Goal: Information Seeking & Learning: Find specific fact

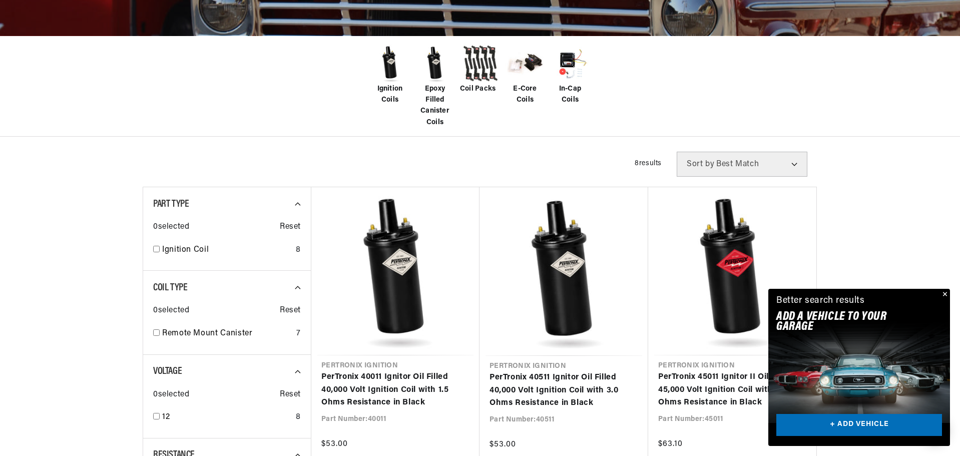
scroll to position [300, 0]
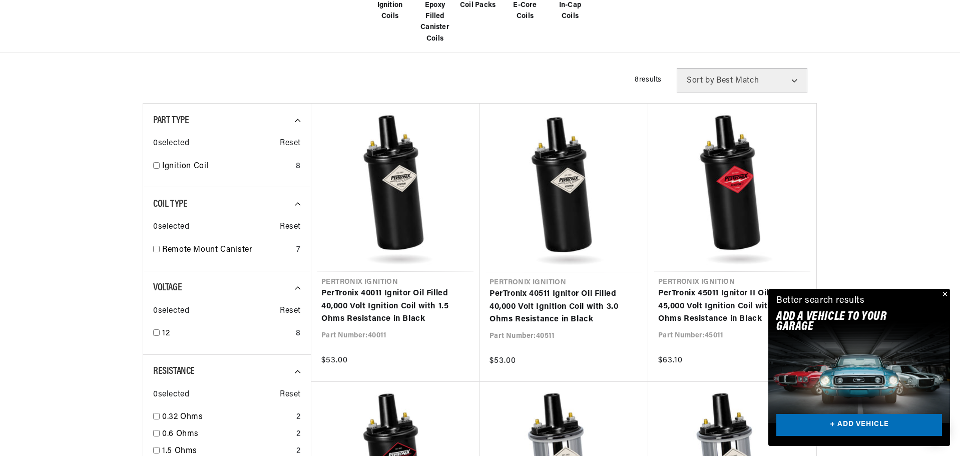
click at [945, 292] on button "Close" at bounding box center [944, 295] width 12 height 12
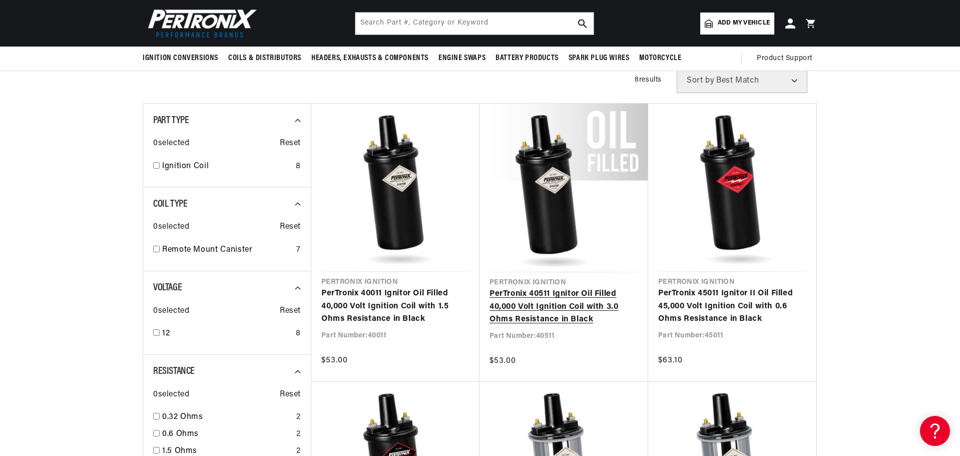
scroll to position [0, 0]
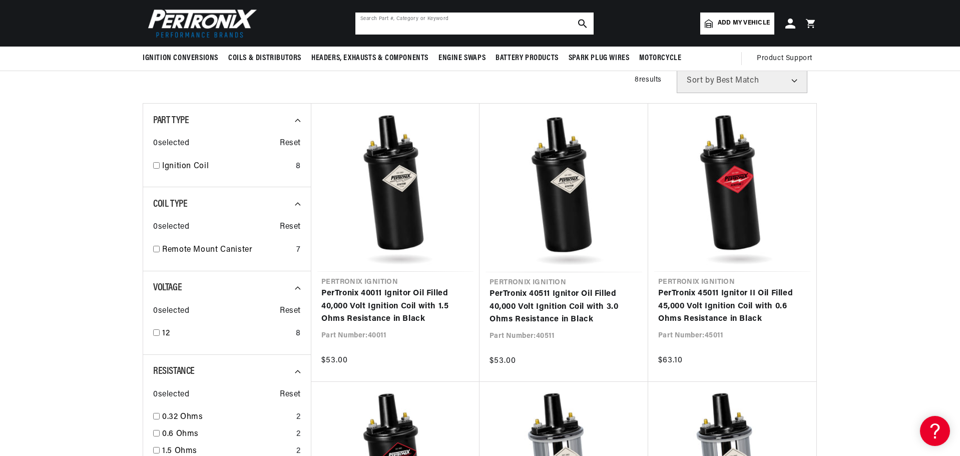
drag, startPoint x: 559, startPoint y: 216, endPoint x: 453, endPoint y: 20, distance: 223.4
click at [453, 20] on input "text" at bounding box center [474, 24] width 238 height 22
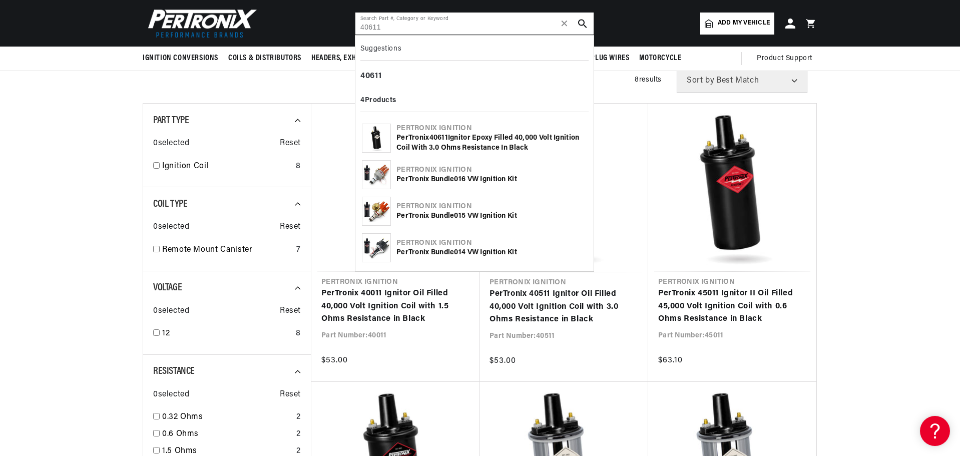
type input "40611"
